Goal: Information Seeking & Learning: Learn about a topic

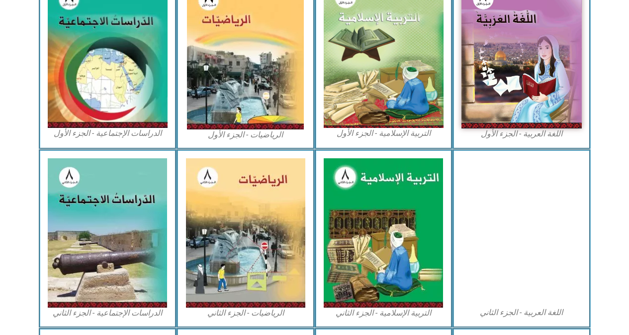
scroll to position [338, 0]
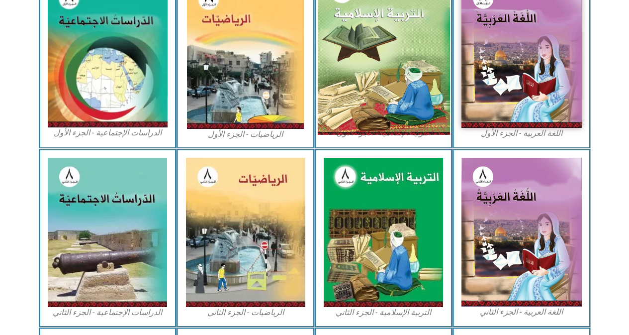
click at [379, 76] on img at bounding box center [383, 53] width 132 height 163
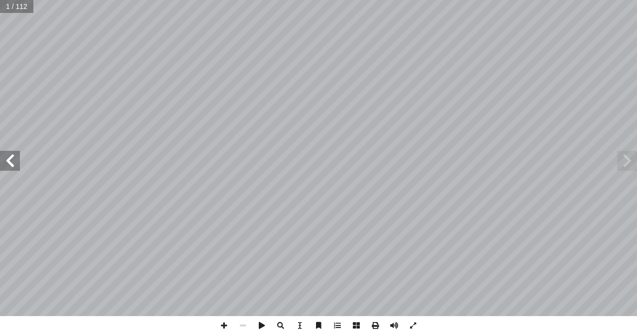
click at [625, 158] on span at bounding box center [627, 161] width 20 height 20
click at [14, 162] on span at bounding box center [10, 161] width 20 height 20
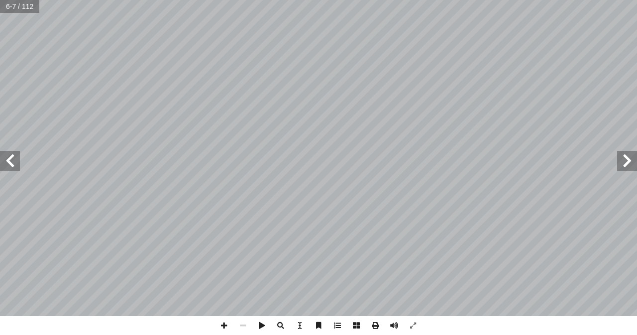
click at [13, 164] on span at bounding box center [10, 161] width 20 height 20
click at [224, 325] on span at bounding box center [223, 325] width 19 height 19
click at [9, 168] on span at bounding box center [10, 161] width 20 height 20
click at [245, 324] on span at bounding box center [242, 325] width 19 height 19
click at [227, 325] on span at bounding box center [223, 325] width 19 height 19
